Goal: Information Seeking & Learning: Understand process/instructions

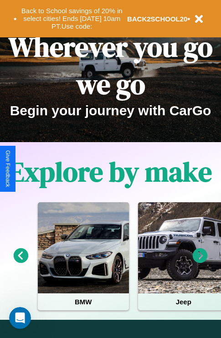
scroll to position [140, 0]
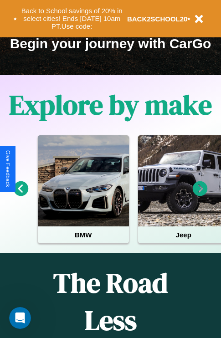
click at [20, 195] on icon at bounding box center [21, 188] width 15 height 15
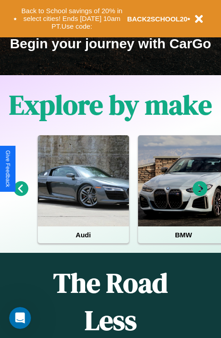
click at [200, 195] on icon at bounding box center [200, 188] width 15 height 15
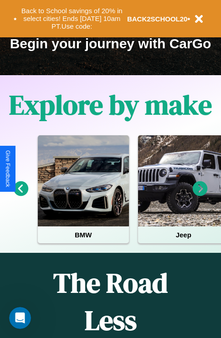
click at [200, 195] on icon at bounding box center [200, 188] width 15 height 15
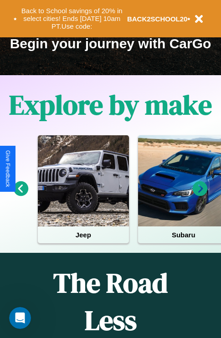
click at [200, 195] on icon at bounding box center [200, 188] width 15 height 15
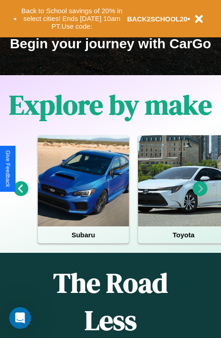
click at [200, 195] on icon at bounding box center [200, 188] width 15 height 15
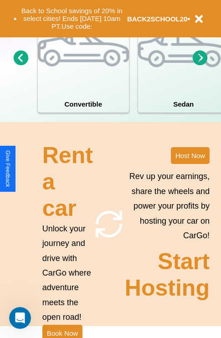
scroll to position [710, 0]
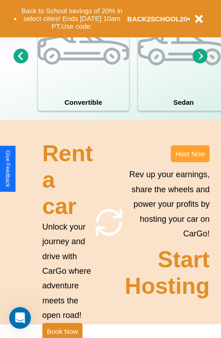
click at [190, 162] on button "Host Now" at bounding box center [190, 153] width 39 height 17
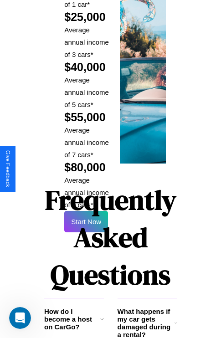
scroll to position [1341, 0]
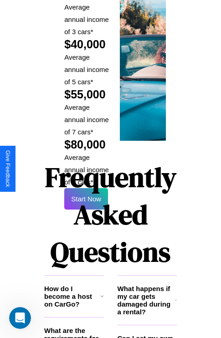
click at [86, 169] on h1 "Frequently Asked Questions" at bounding box center [110, 214] width 133 height 121
